Goal: Check status: Check status

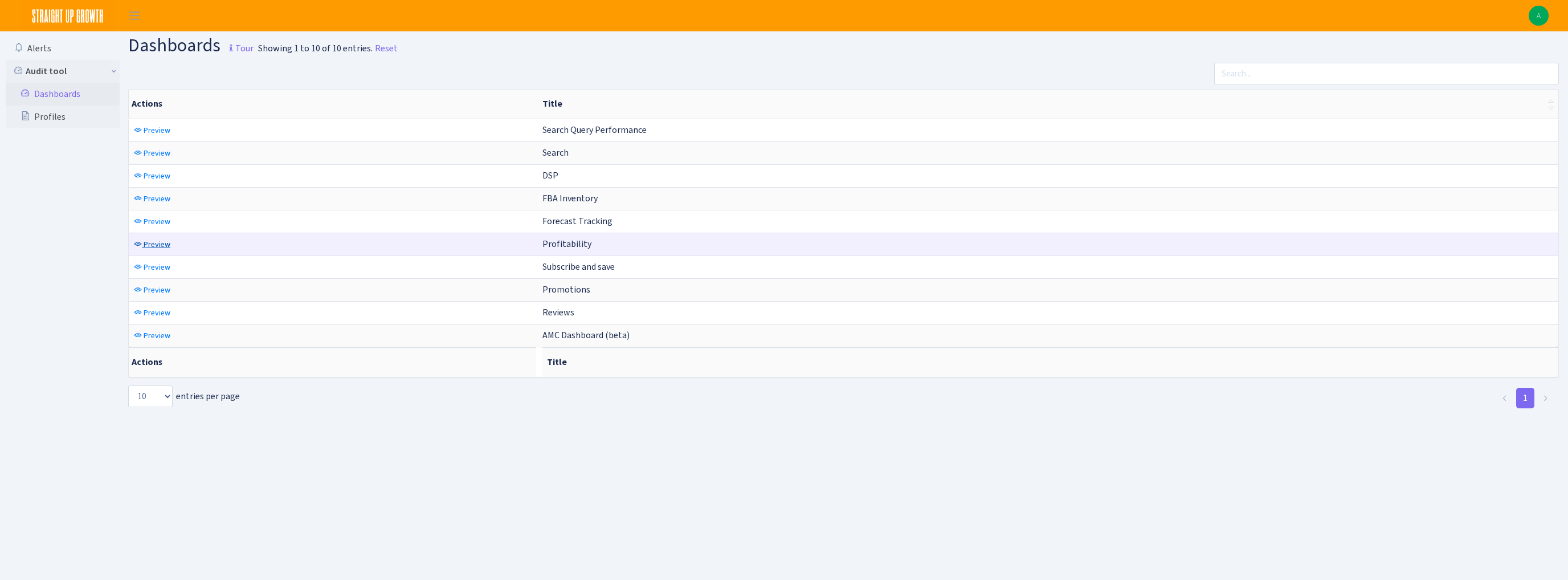
click at [154, 244] on span "Preview" at bounding box center [156, 244] width 27 height 11
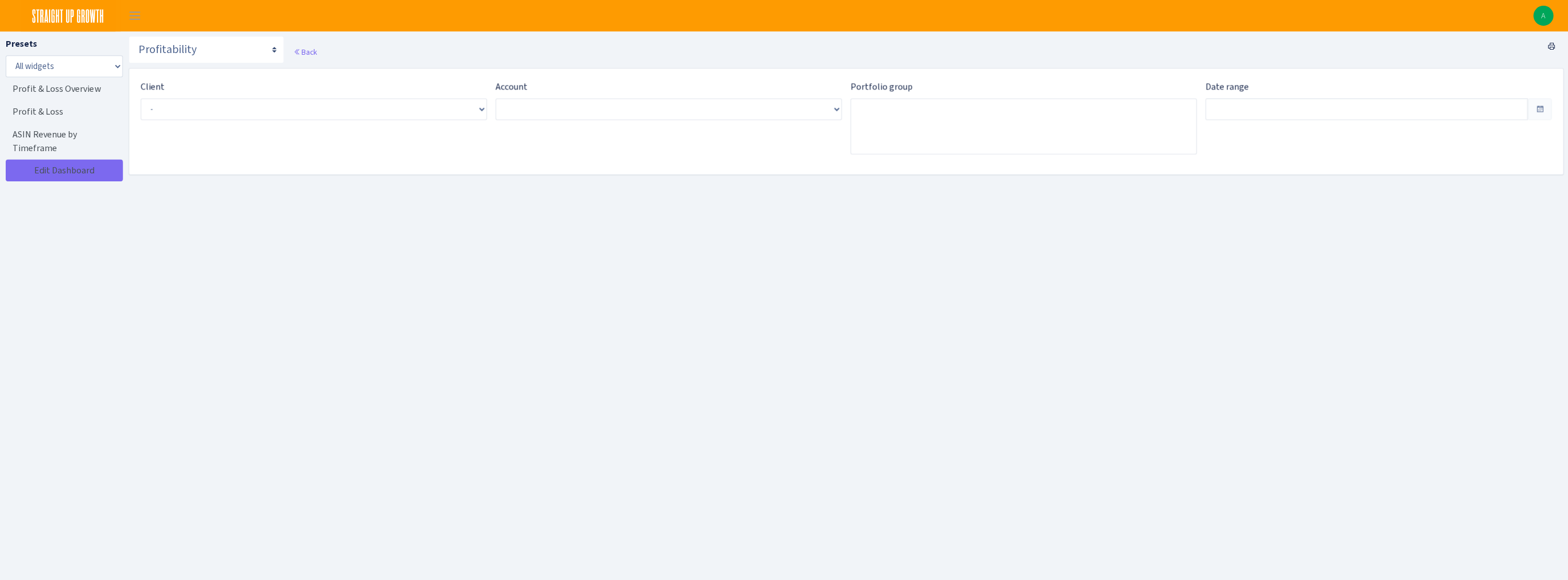
type input "Sep 11, 2025 - Oct 10, 2025"
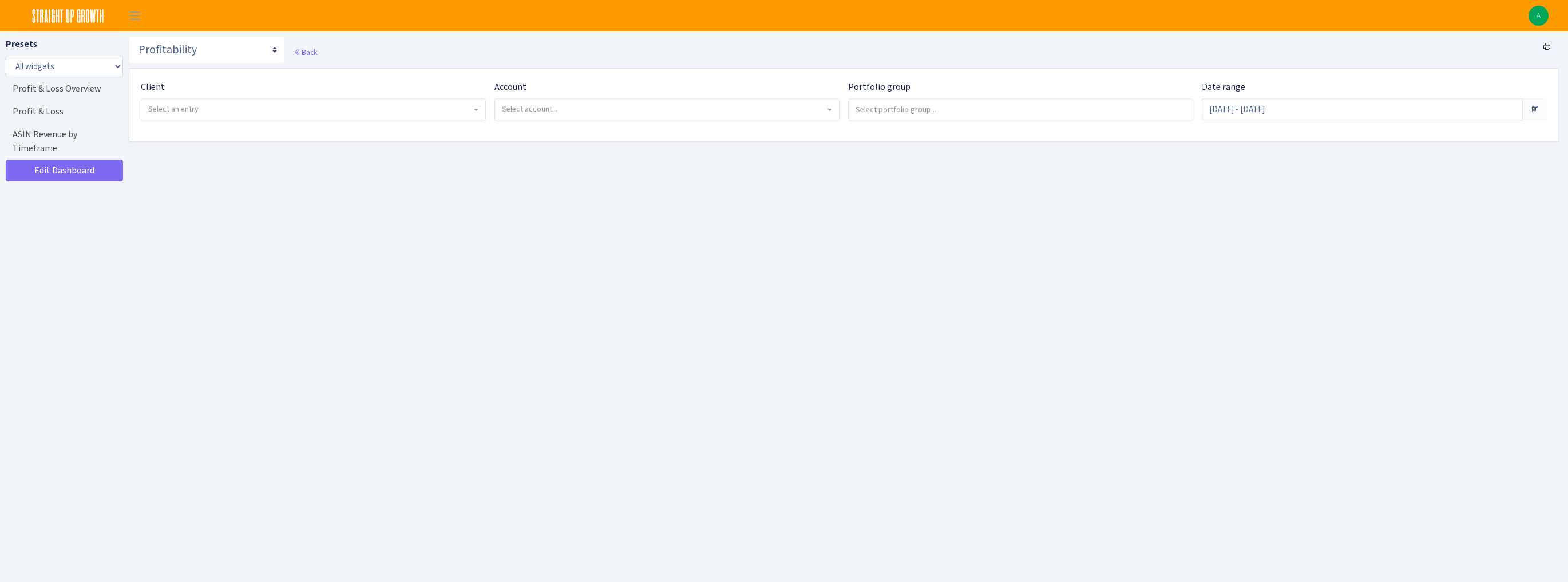
click at [205, 112] on span "Select an entry" at bounding box center [309, 109] width 323 height 11
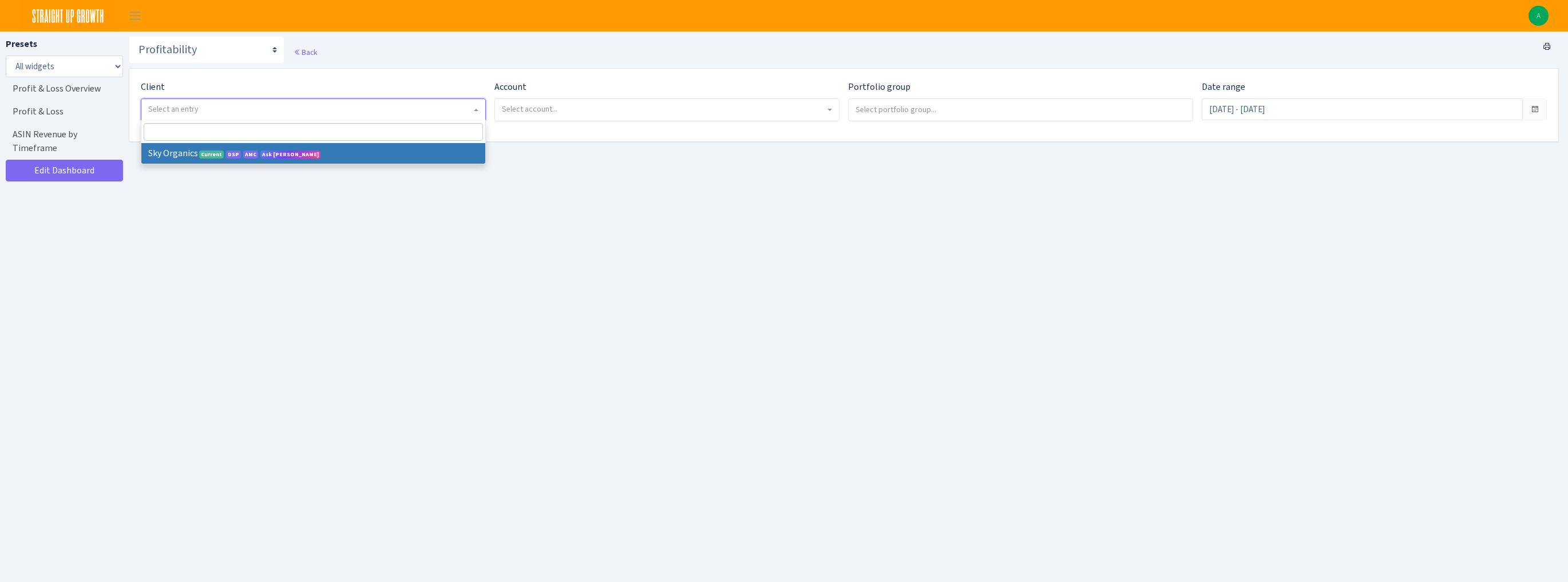
select select "328"
select select
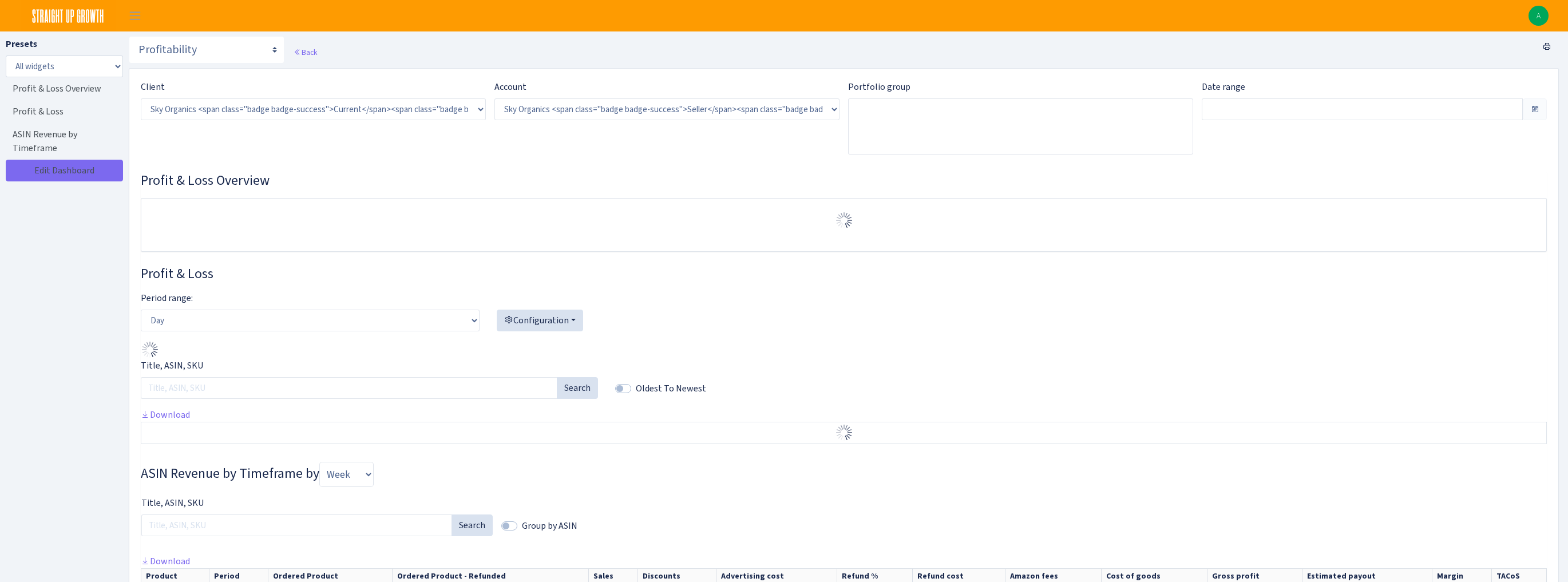
select select "[CREDIT_CARD_NUMBER]"
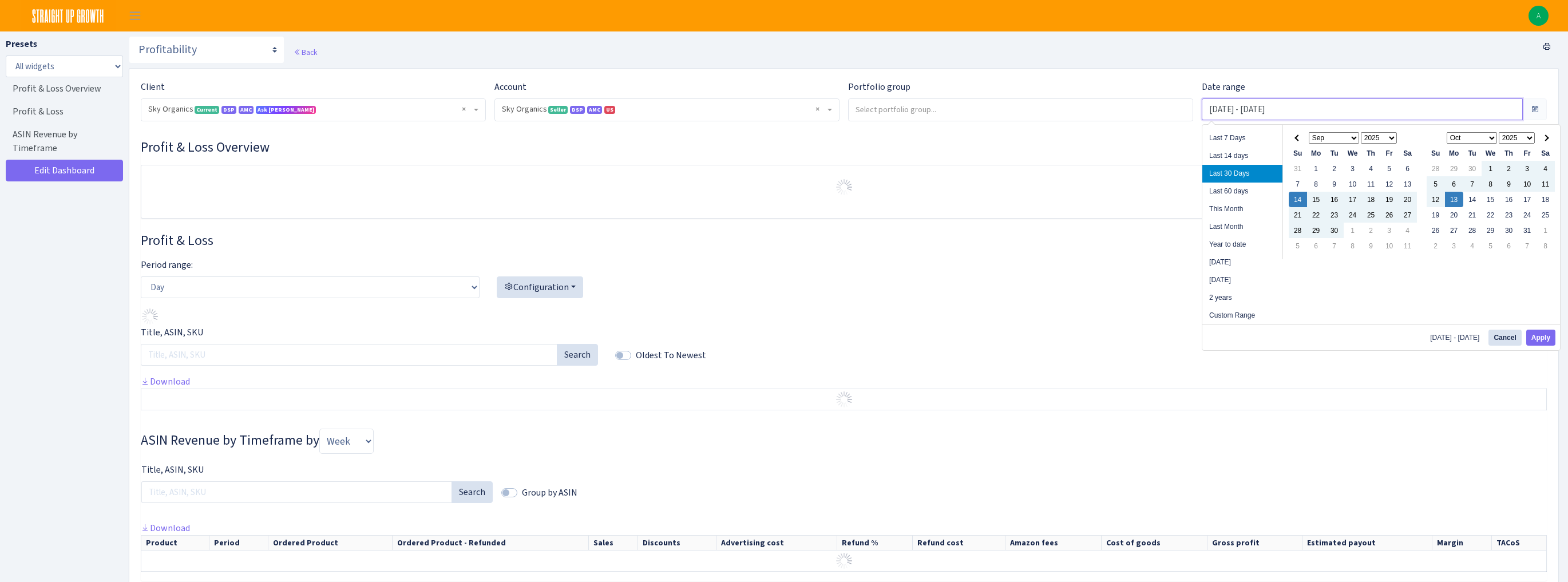
click at [1246, 107] on input "[DATE] - [DATE]" at bounding box center [1363, 109] width 321 height 22
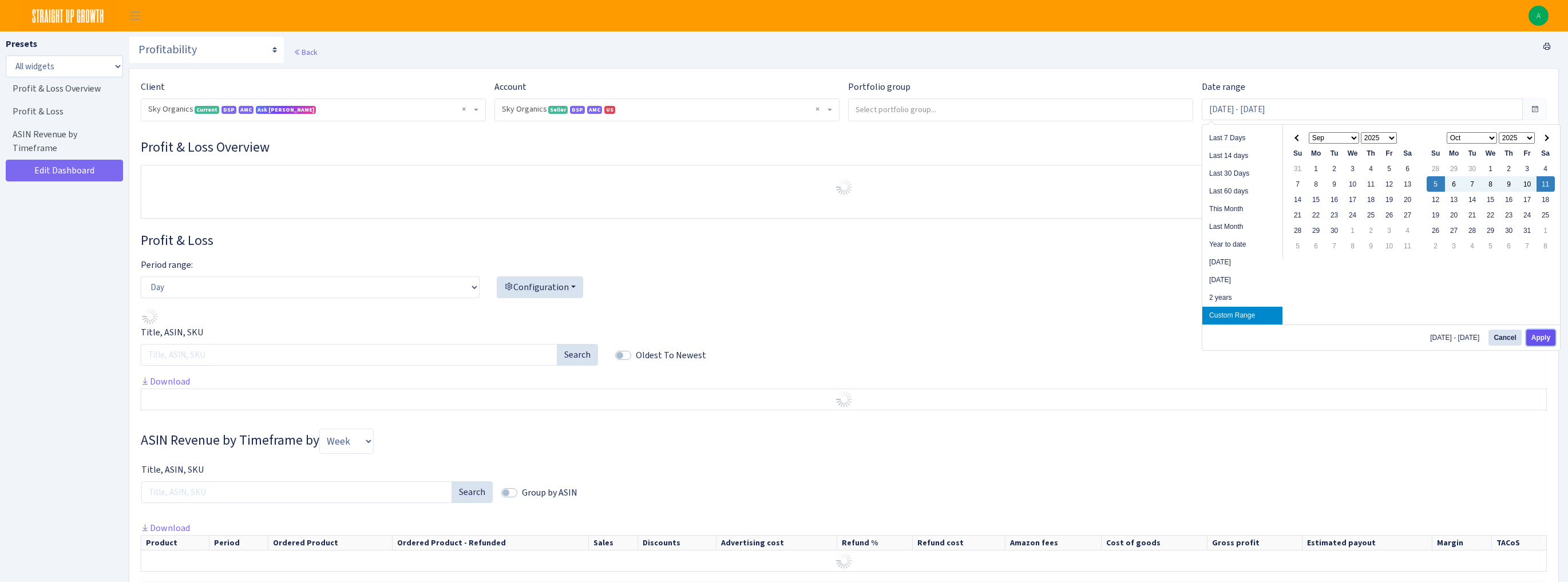
click at [1542, 334] on button "Apply" at bounding box center [1541, 337] width 29 height 16
type input "[DATE] - [DATE]"
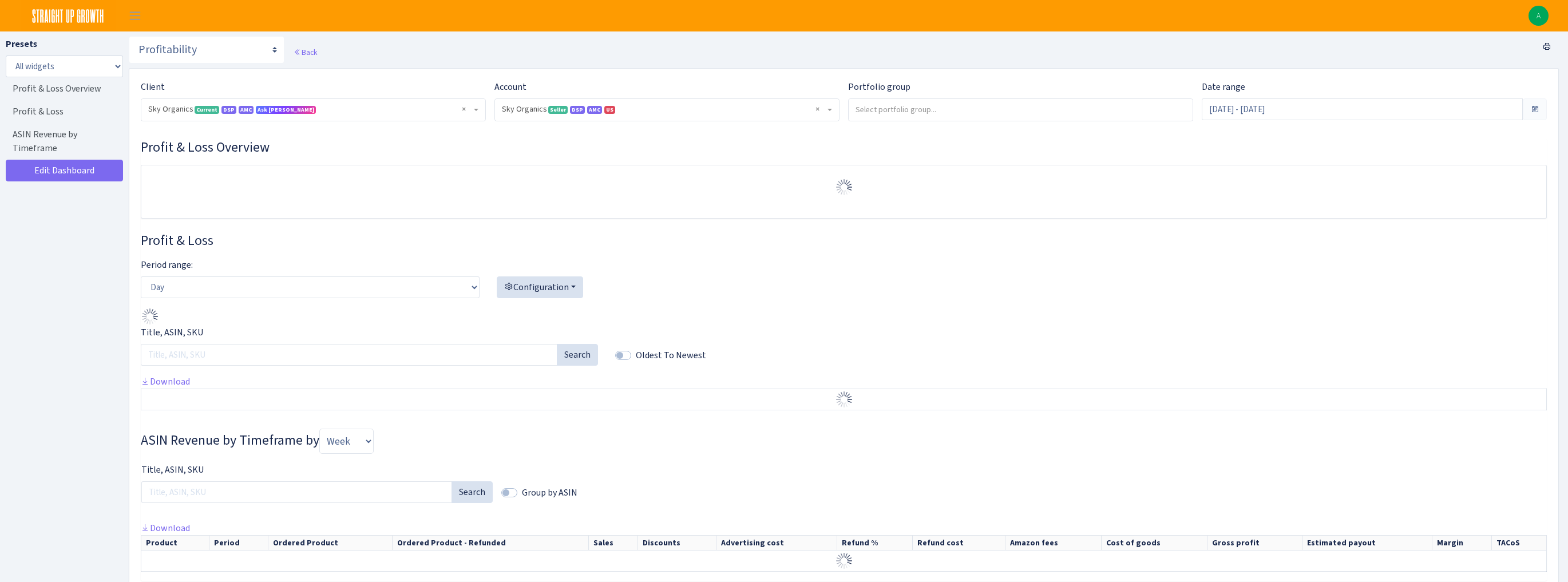
select select "[CREDIT_CARD_NUMBER]"
click at [183, 282] on select "Day Week Month" at bounding box center [309, 287] width 339 height 22
select select "week"
click at [140, 276] on select "Day Week Month" at bounding box center [309, 287] width 339 height 22
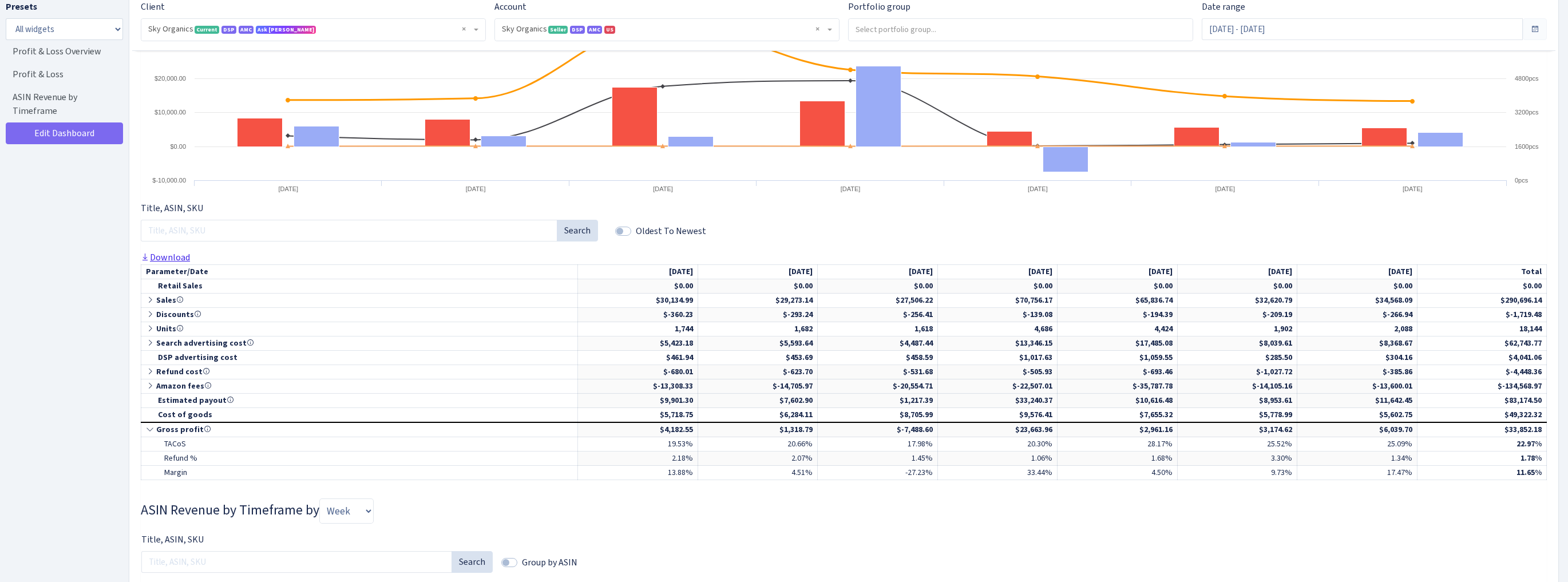
scroll to position [411, 0]
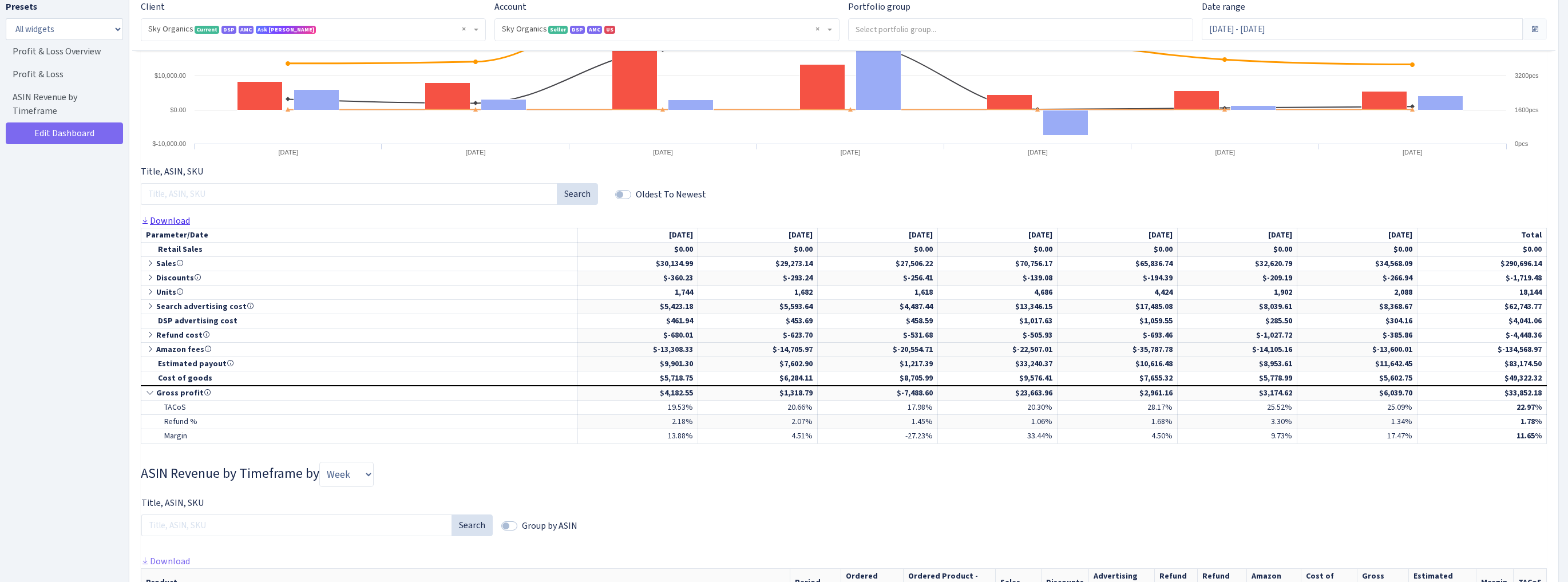
click at [168, 222] on link "Download" at bounding box center [165, 221] width 49 height 12
